Goal: Register for event/course

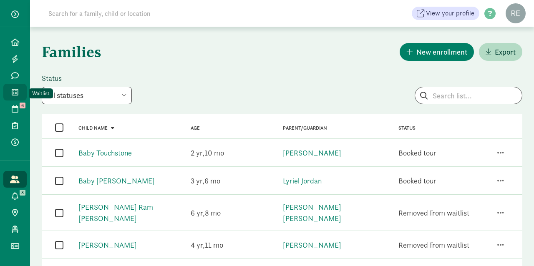
click at [14, 91] on icon at bounding box center [15, 92] width 7 height 8
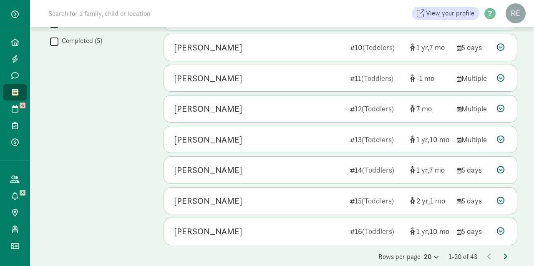
scroll to position [469, 0]
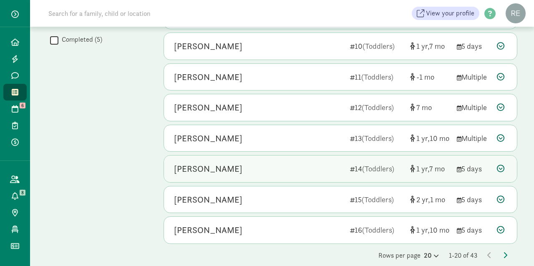
click at [186, 165] on div "[PERSON_NAME]" at bounding box center [208, 168] width 68 height 13
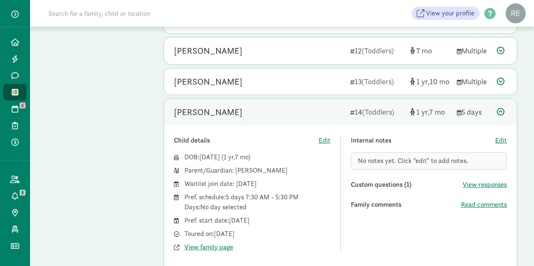
scroll to position [552, 0]
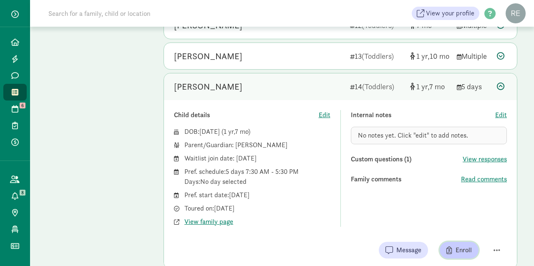
click at [457, 245] on span "Enroll" at bounding box center [464, 250] width 16 height 10
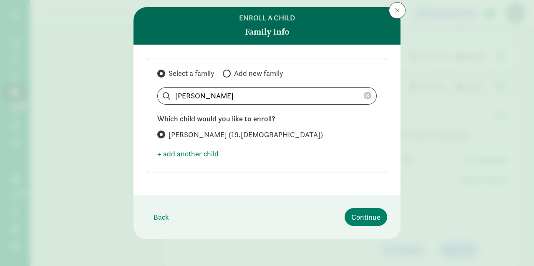
scroll to position [20, 0]
click at [367, 214] on span "Continue" at bounding box center [365, 217] width 29 height 11
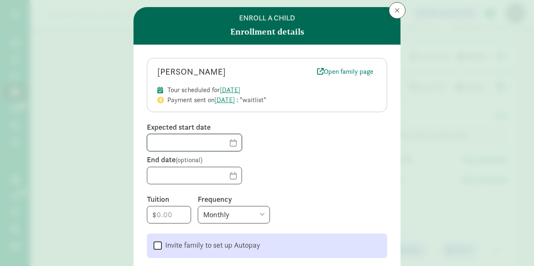
click at [233, 143] on input "text" at bounding box center [194, 142] width 94 height 17
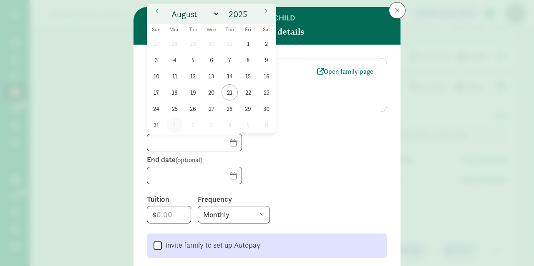
click at [176, 122] on span "1" at bounding box center [174, 125] width 16 height 16
type input "[DATE]"
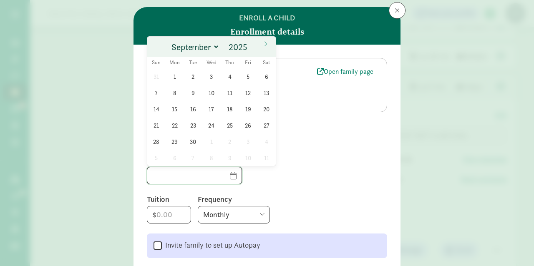
click at [229, 176] on input "text" at bounding box center [194, 175] width 94 height 17
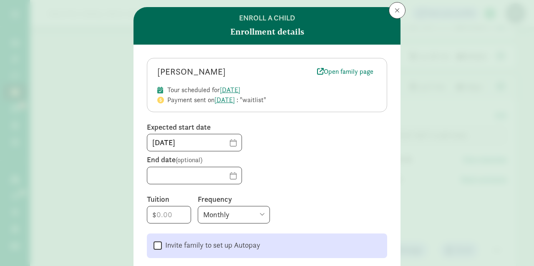
click at [301, 177] on div at bounding box center [267, 176] width 240 height 18
click at [173, 211] on input "number" at bounding box center [168, 215] width 43 height 17
type input "868"
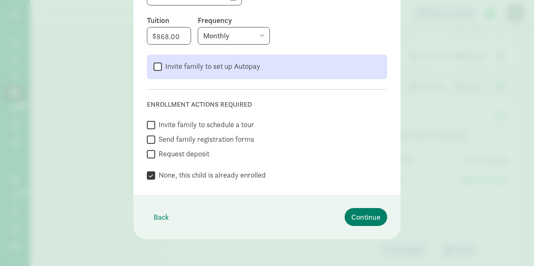
scroll to position [198, 0]
click at [151, 139] on input "Send family registration forms" at bounding box center [151, 140] width 8 height 11
checkbox input "true"
checkbox input "false"
click at [150, 156] on input "Request deposit" at bounding box center [151, 154] width 8 height 11
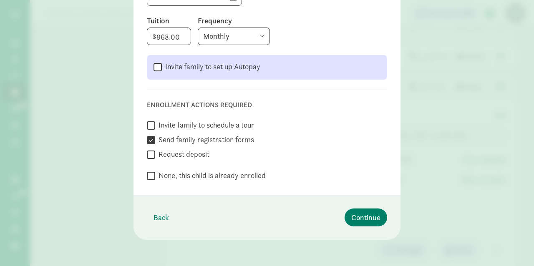
checkbox input "true"
click at [362, 217] on span "Continue" at bounding box center [365, 217] width 29 height 11
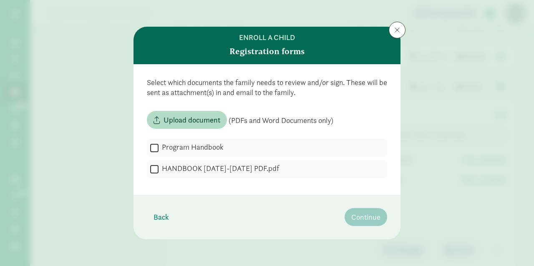
scroll to position [0, 0]
click at [154, 169] on input "HANDBOOK [DATE]-[DATE] PDF.pdf" at bounding box center [154, 169] width 8 height 11
checkbox input "true"
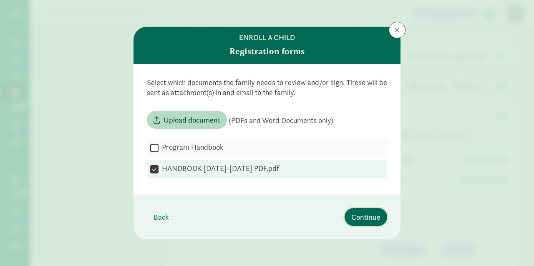
click at [366, 217] on span "Continue" at bounding box center [365, 217] width 29 height 11
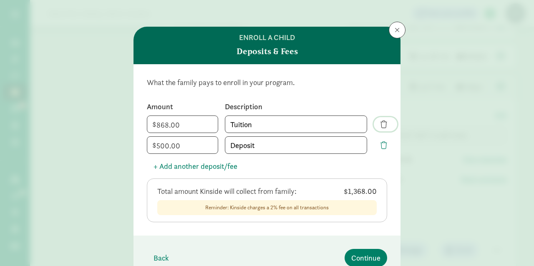
click at [382, 124] on span "button" at bounding box center [384, 125] width 7 height 8
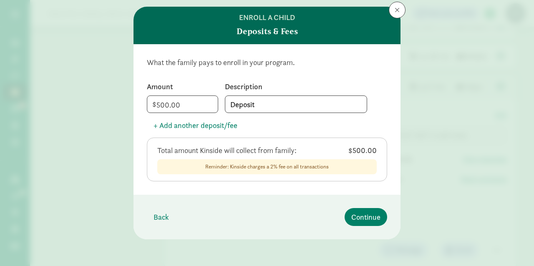
scroll to position [20, 0]
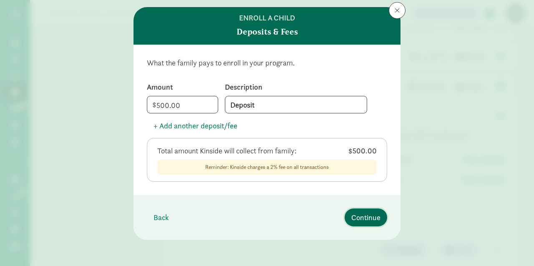
click at [364, 217] on span "Continue" at bounding box center [365, 217] width 29 height 11
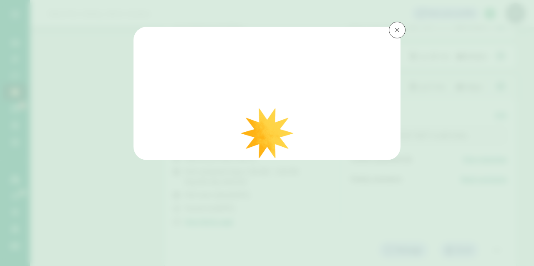
scroll to position [0, 0]
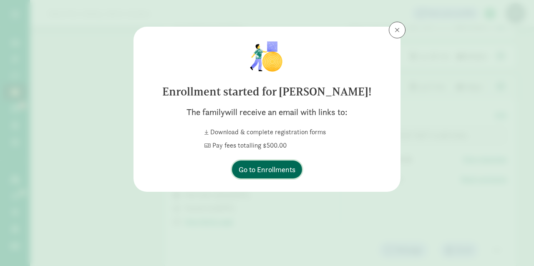
click at [265, 168] on span "Go to Enrollments" at bounding box center [267, 169] width 57 height 11
